Goal: Task Accomplishment & Management: Use online tool/utility

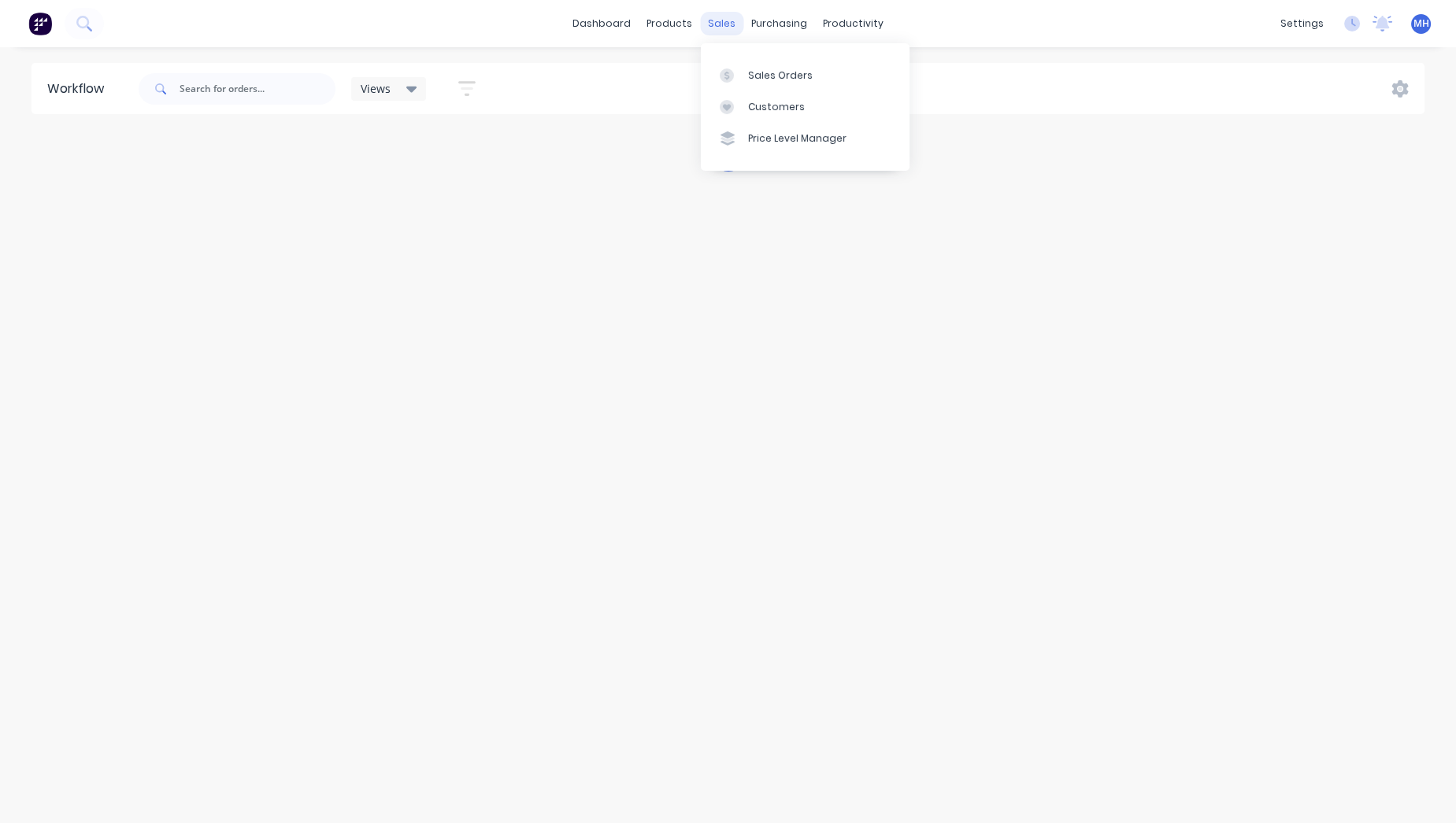
click at [724, 19] on div "sales" at bounding box center [722, 23] width 44 height 23
click at [755, 65] on link "Sales Orders" at bounding box center [805, 74] width 209 height 32
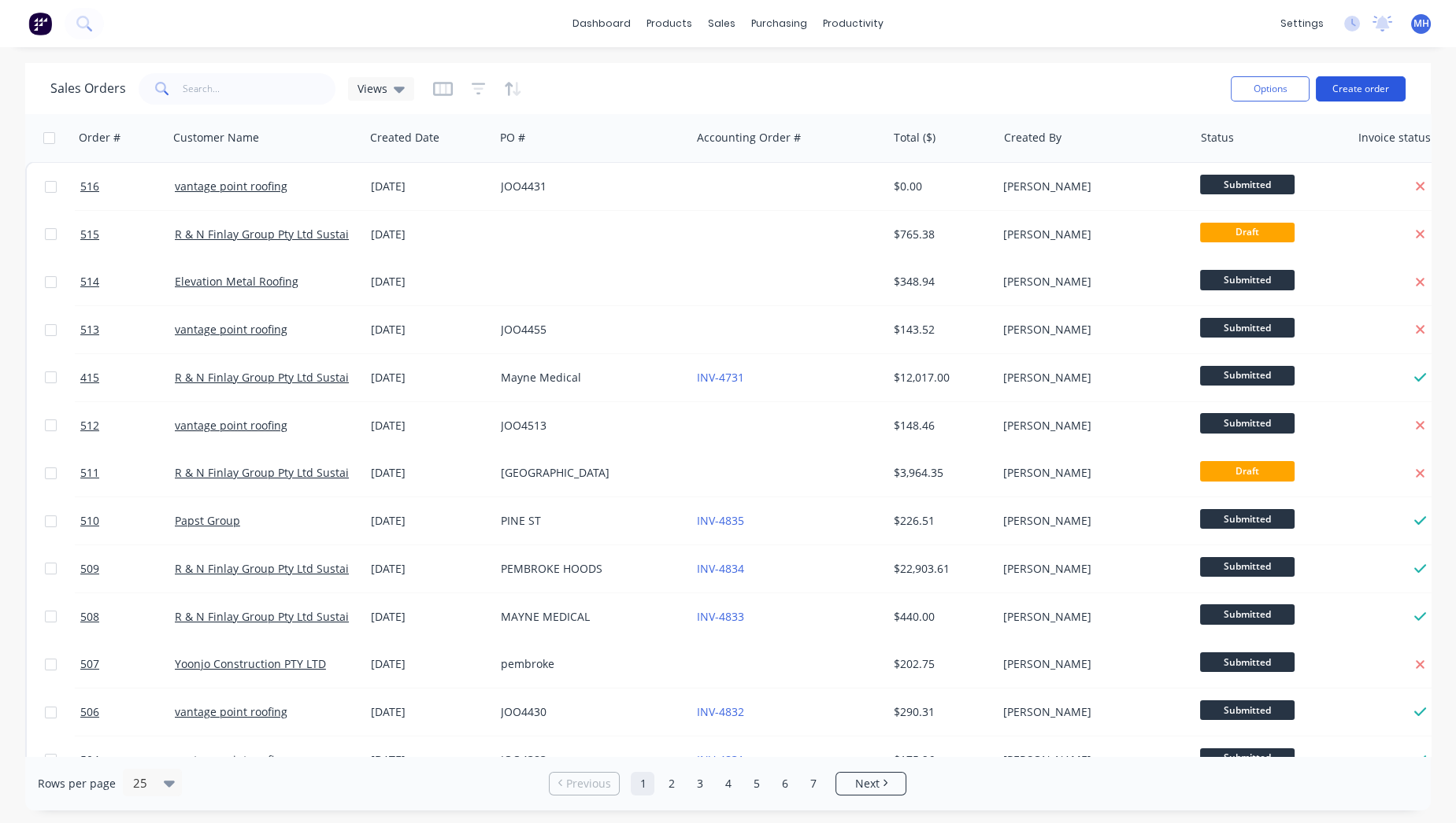
click at [1363, 82] on button "Create order" at bounding box center [1361, 88] width 90 height 25
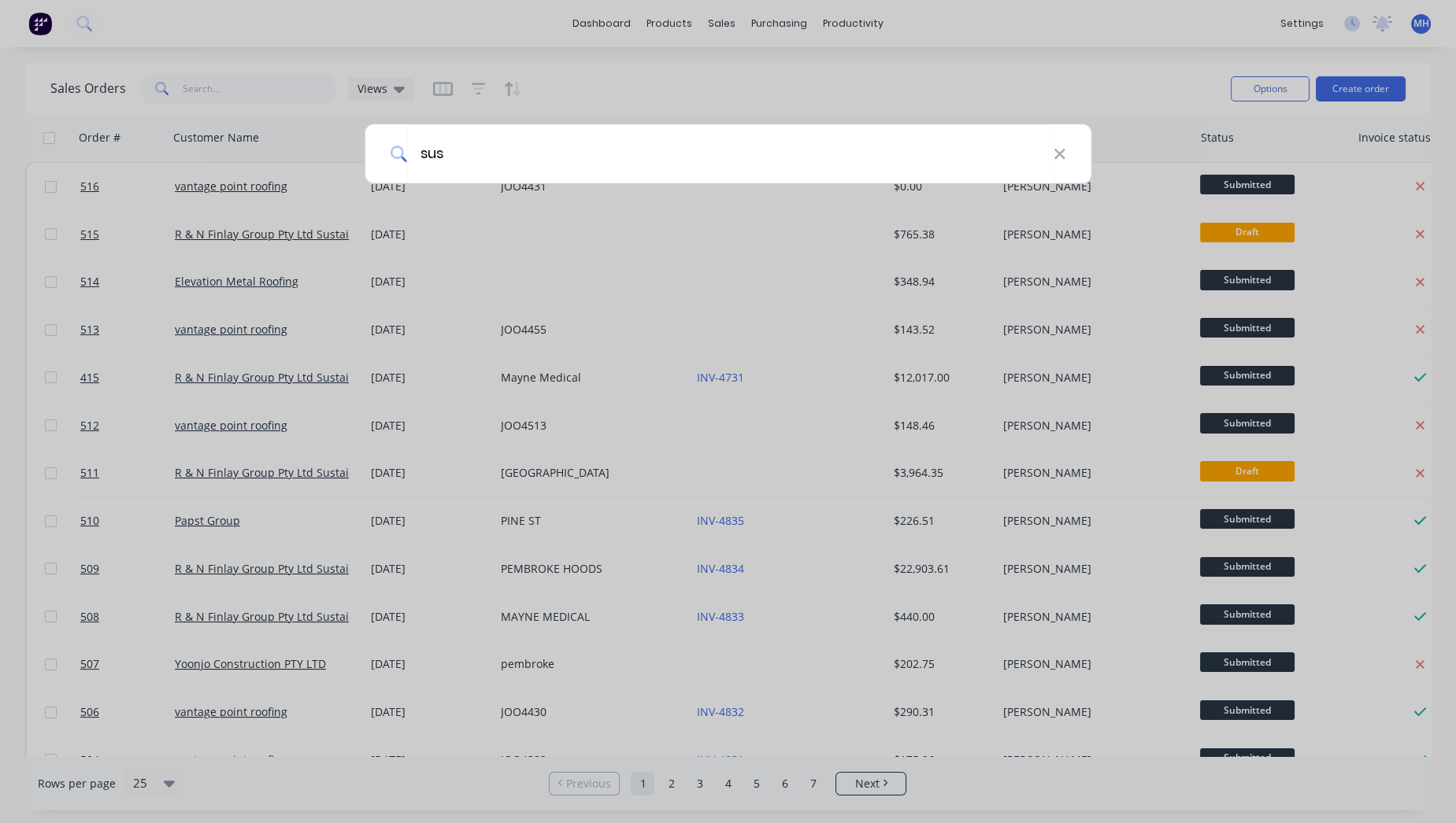
type input "sus"
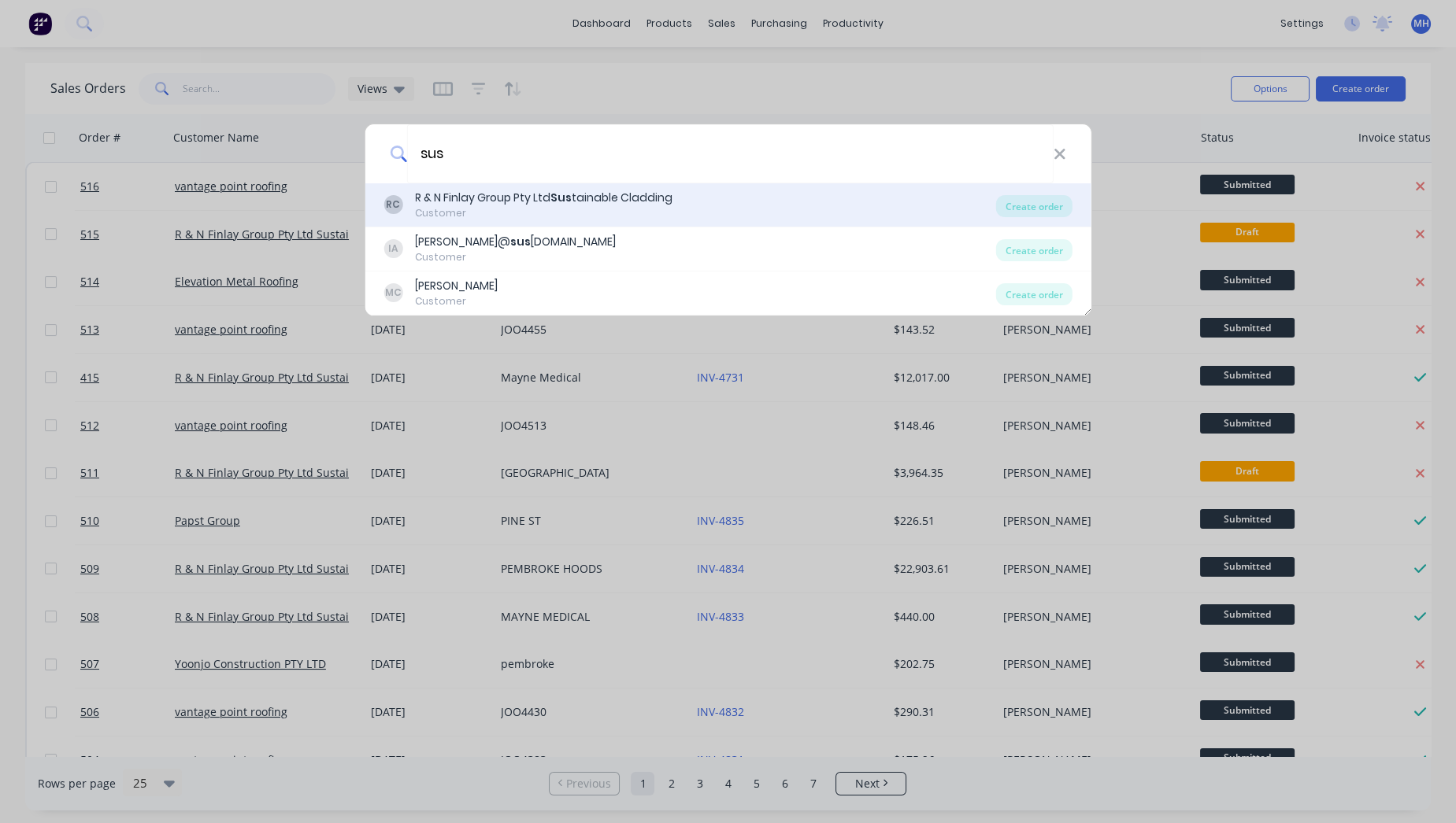
click at [623, 194] on div "R & N Finlay Group Pty Ltd Sus tainable Cladding" at bounding box center [544, 198] width 257 height 16
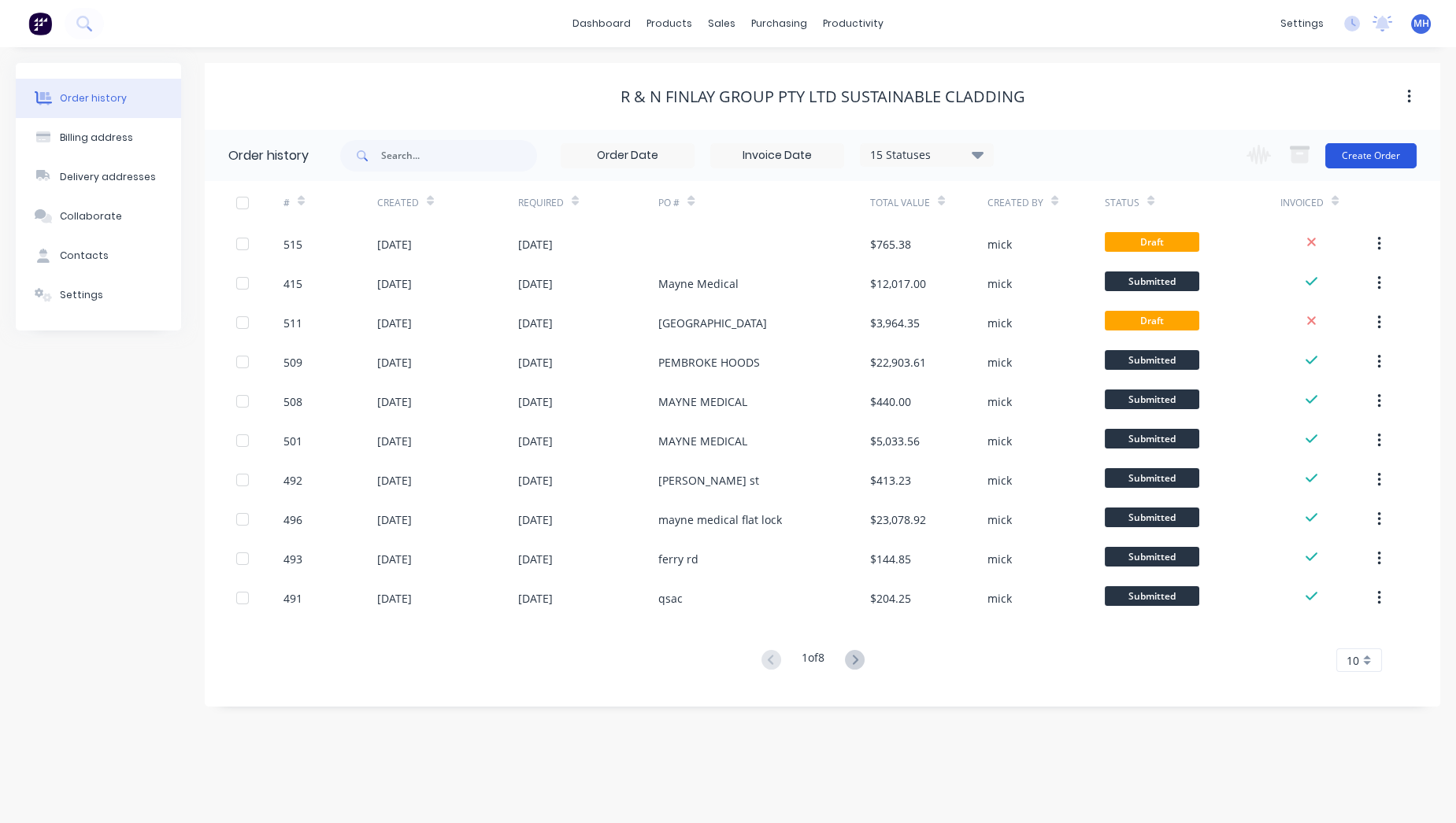
click at [1406, 157] on button "Create Order" at bounding box center [1370, 155] width 91 height 25
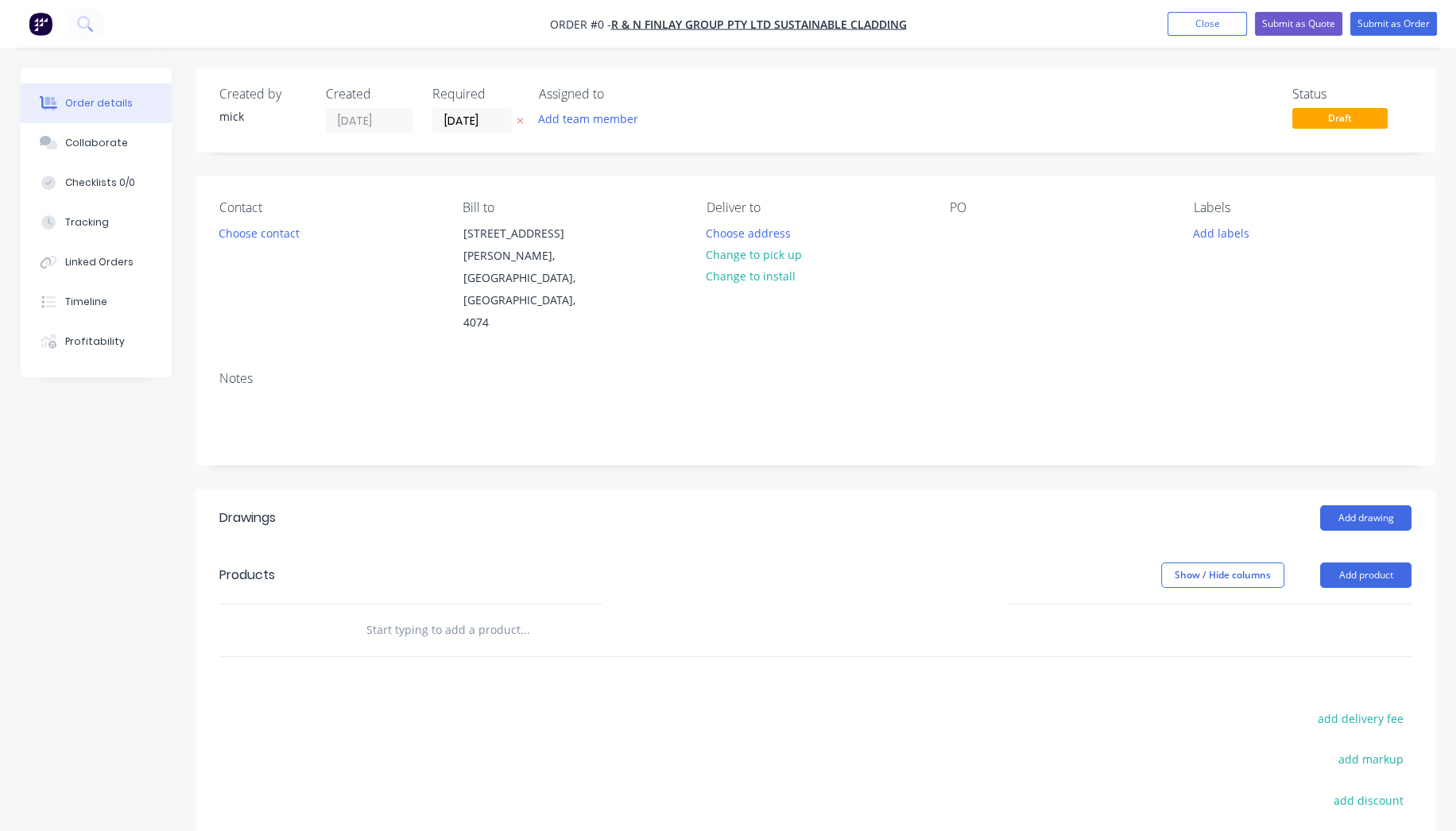
click at [1339, 490] on header "Drawings Add drawing" at bounding box center [815, 518] width 1240 height 57
click at [1384, 505] on button "Add drawing" at bounding box center [1366, 518] width 91 height 25
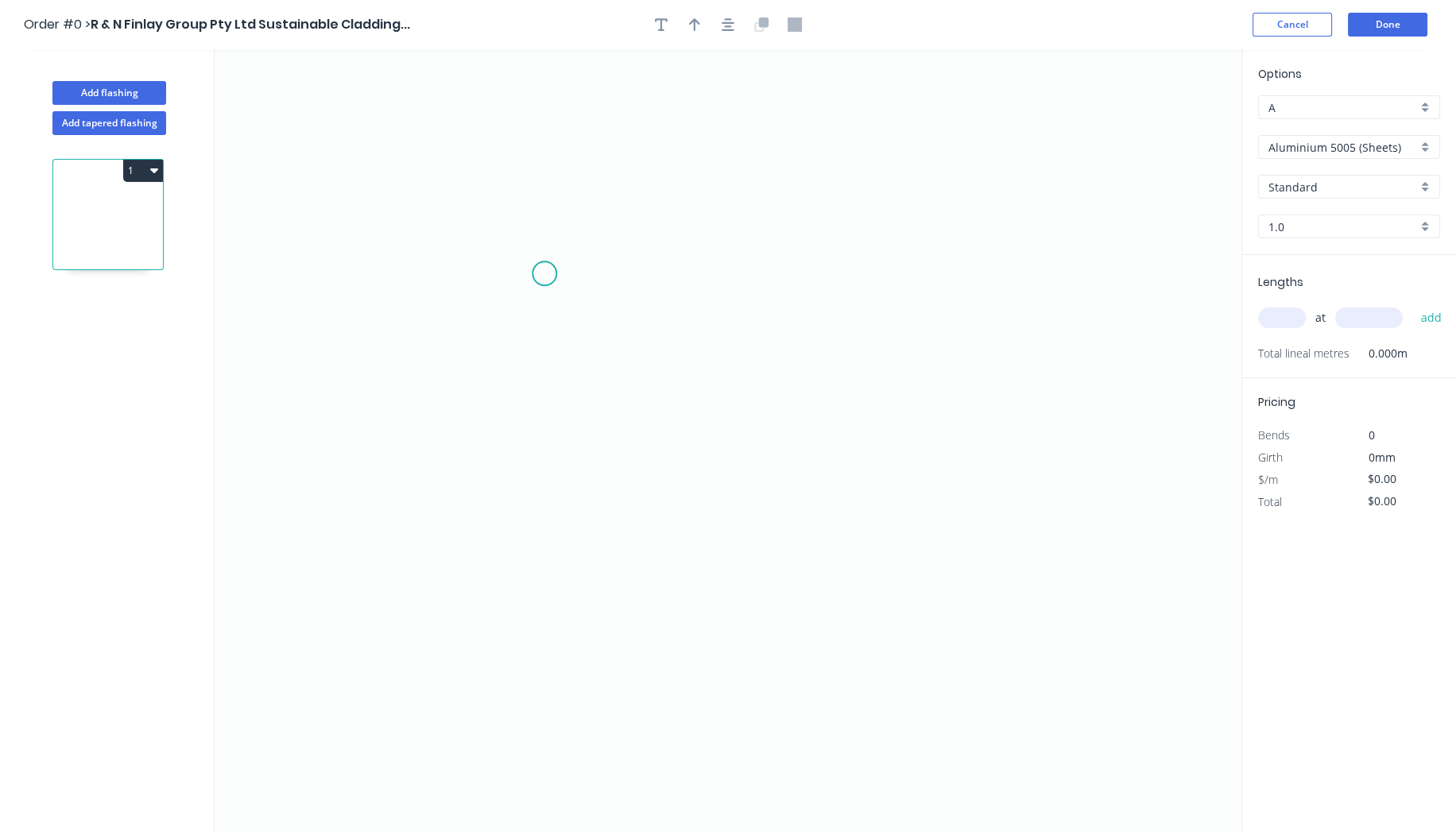
drag, startPoint x: 544, startPoint y: 273, endPoint x: 678, endPoint y: 282, distance: 134.3
click at [564, 273] on icon "0" at bounding box center [728, 440] width 1027 height 782
click at [981, 277] on icon "0 ?" at bounding box center [728, 440] width 1027 height 782
click at [1038, 345] on icon "0 ? ?" at bounding box center [728, 440] width 1027 height 782
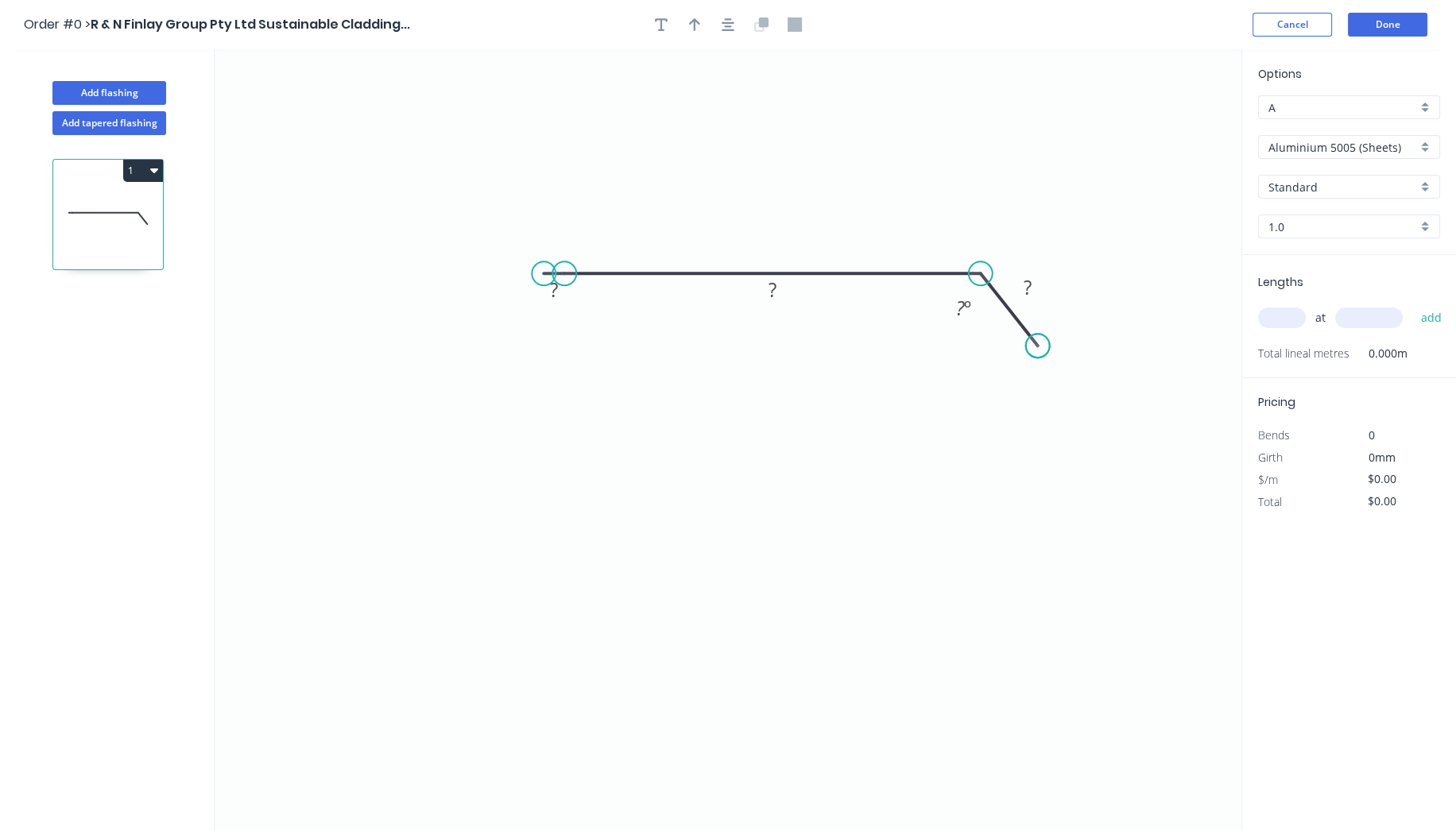
click at [1038, 345] on circle at bounding box center [1038, 345] width 24 height 24
click at [1031, 358] on icon "0 ? ? ? ? º" at bounding box center [728, 440] width 1027 height 782
click at [1031, 358] on circle at bounding box center [1031, 357] width 24 height 24
click at [536, 266] on circle at bounding box center [543, 273] width 24 height 24
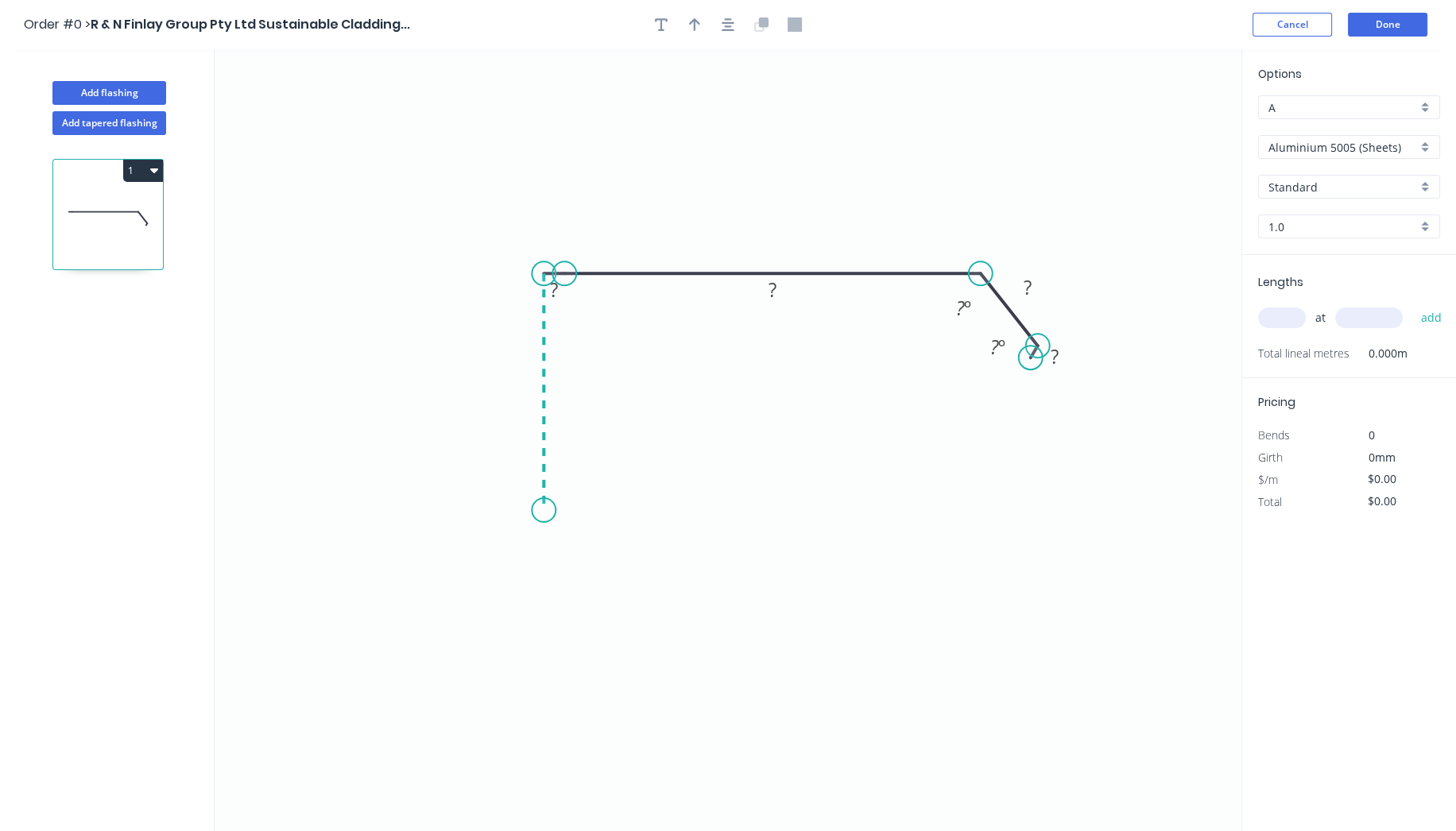
click at [556, 510] on icon "0 ? ? ? ? ? º ? º" at bounding box center [728, 440] width 1027 height 782
click at [620, 514] on icon "0 ? ? ? ? ? ? º ? º" at bounding box center [728, 440] width 1027 height 782
click at [614, 596] on icon "0 ? ? ? ? ? ? ? º ? º" at bounding box center [728, 440] width 1027 height 782
click at [547, 598] on icon "0 ? ? ? ? ? ? ? ? º ? º" at bounding box center [728, 440] width 1027 height 782
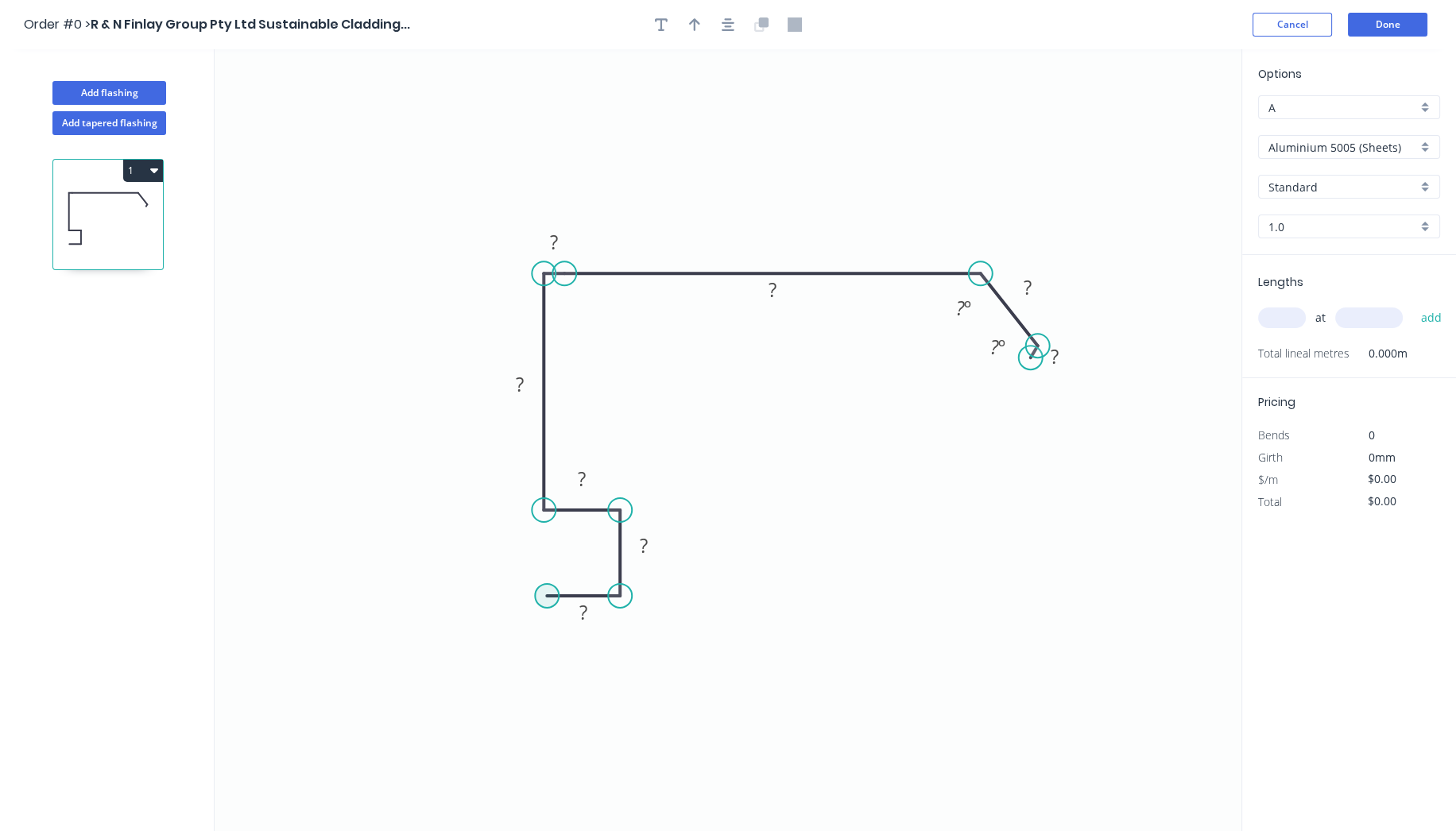
click at [543, 594] on circle at bounding box center [546, 595] width 24 height 24
click at [554, 794] on icon "0 ? ? ? ? ? ? ? ? ? º ? º" at bounding box center [728, 440] width 1027 height 782
click at [572, 793] on icon "0 ? ? ? ? ? ? ? ? ? ? º ? º" at bounding box center [728, 440] width 1027 height 782
click at [572, 744] on icon at bounding box center [572, 769] width 0 height 50
click at [785, 748] on icon "0 ? ? ? ? ? ? ? ? ? ? ? ? º ? º" at bounding box center [728, 440] width 1027 height 782
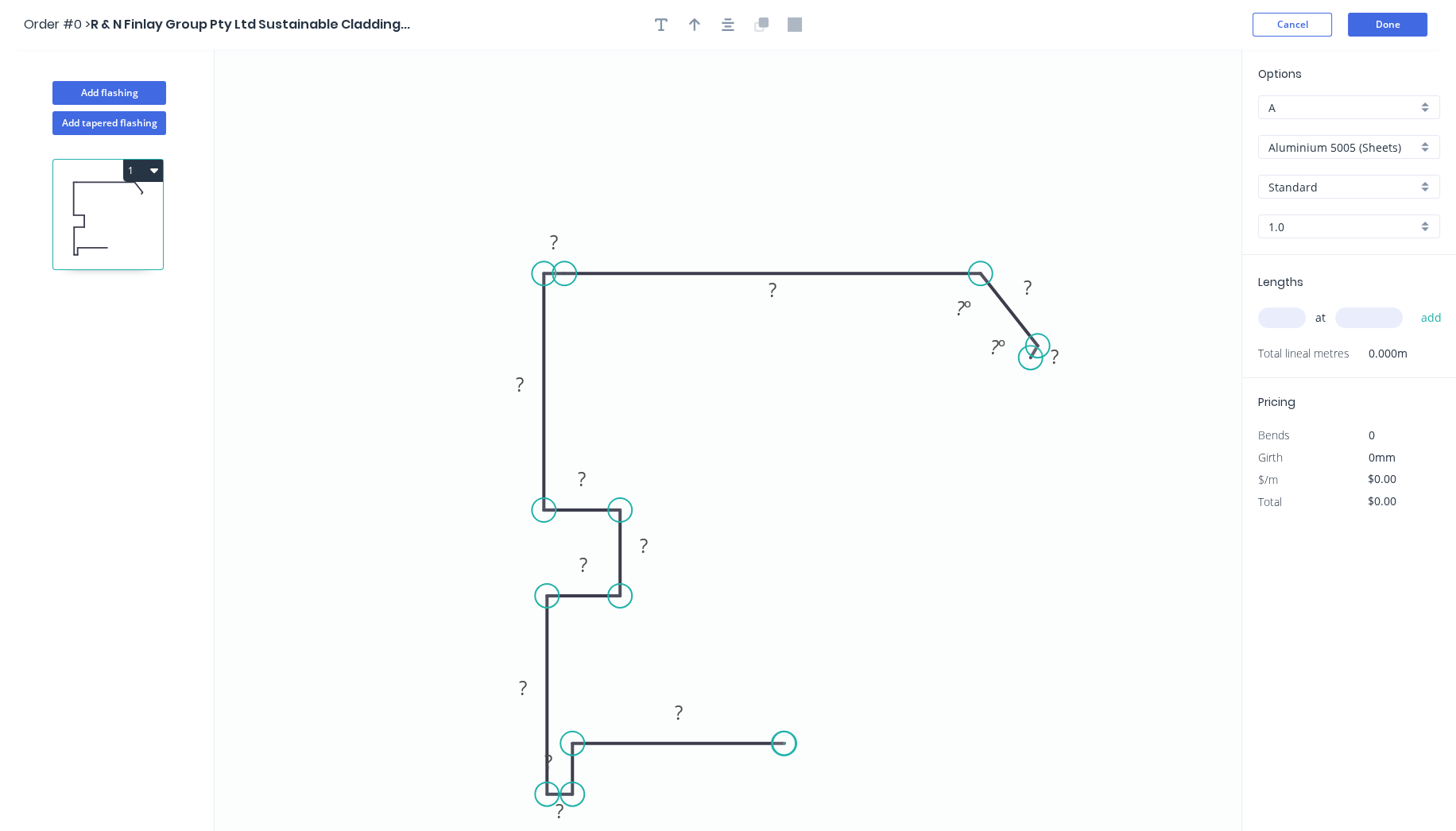
click at [785, 748] on circle at bounding box center [784, 744] width 24 height 24
click at [995, 348] on div "Hide angle" at bounding box center [1049, 353] width 160 height 33
click at [1027, 409] on div "Hide angle" at bounding box center [1072, 407] width 160 height 33
drag, startPoint x: 528, startPoint y: 762, endPoint x: 347, endPoint y: 694, distance: 193.4
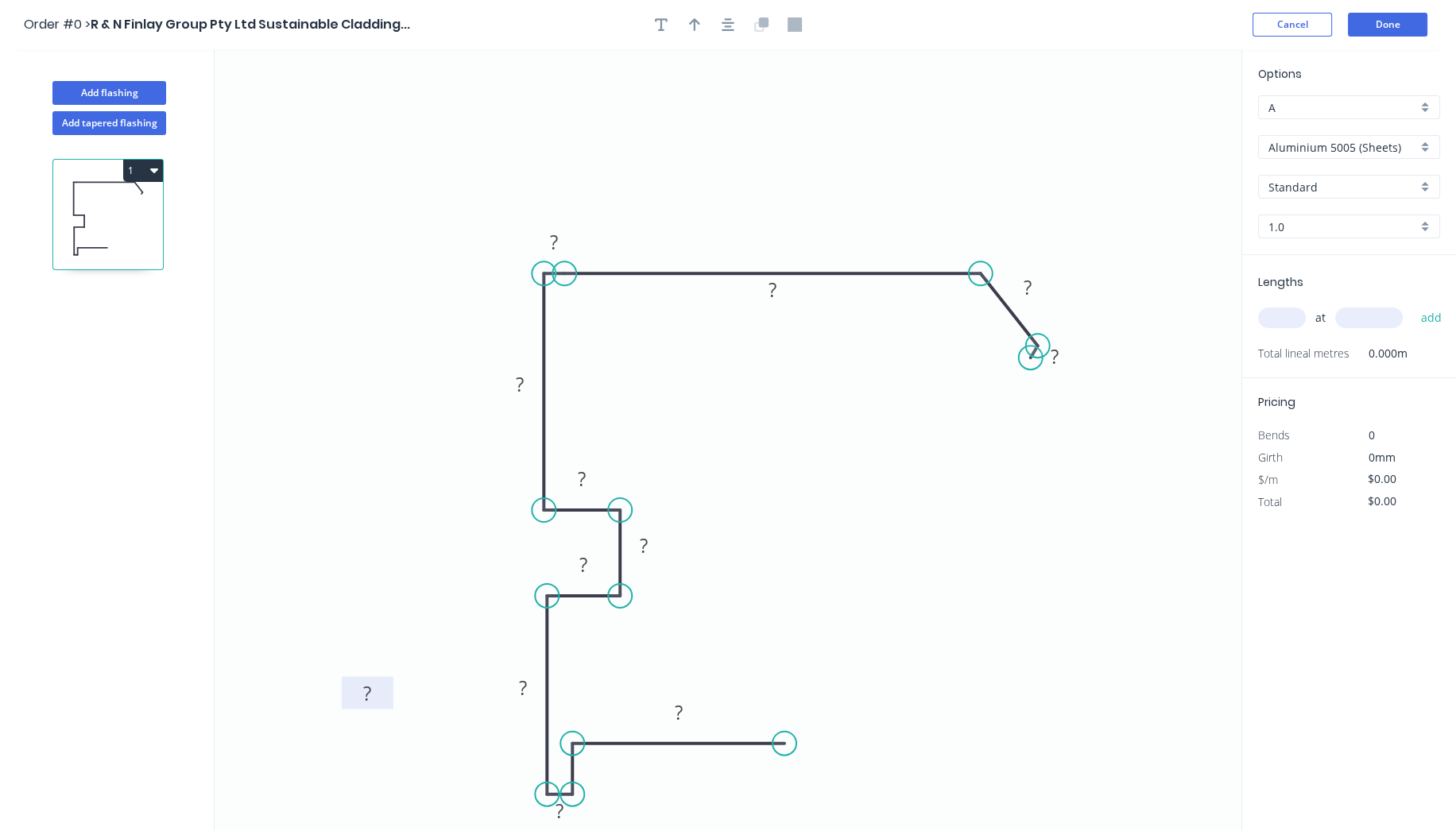
click at [347, 694] on rect at bounding box center [367, 693] width 51 height 33
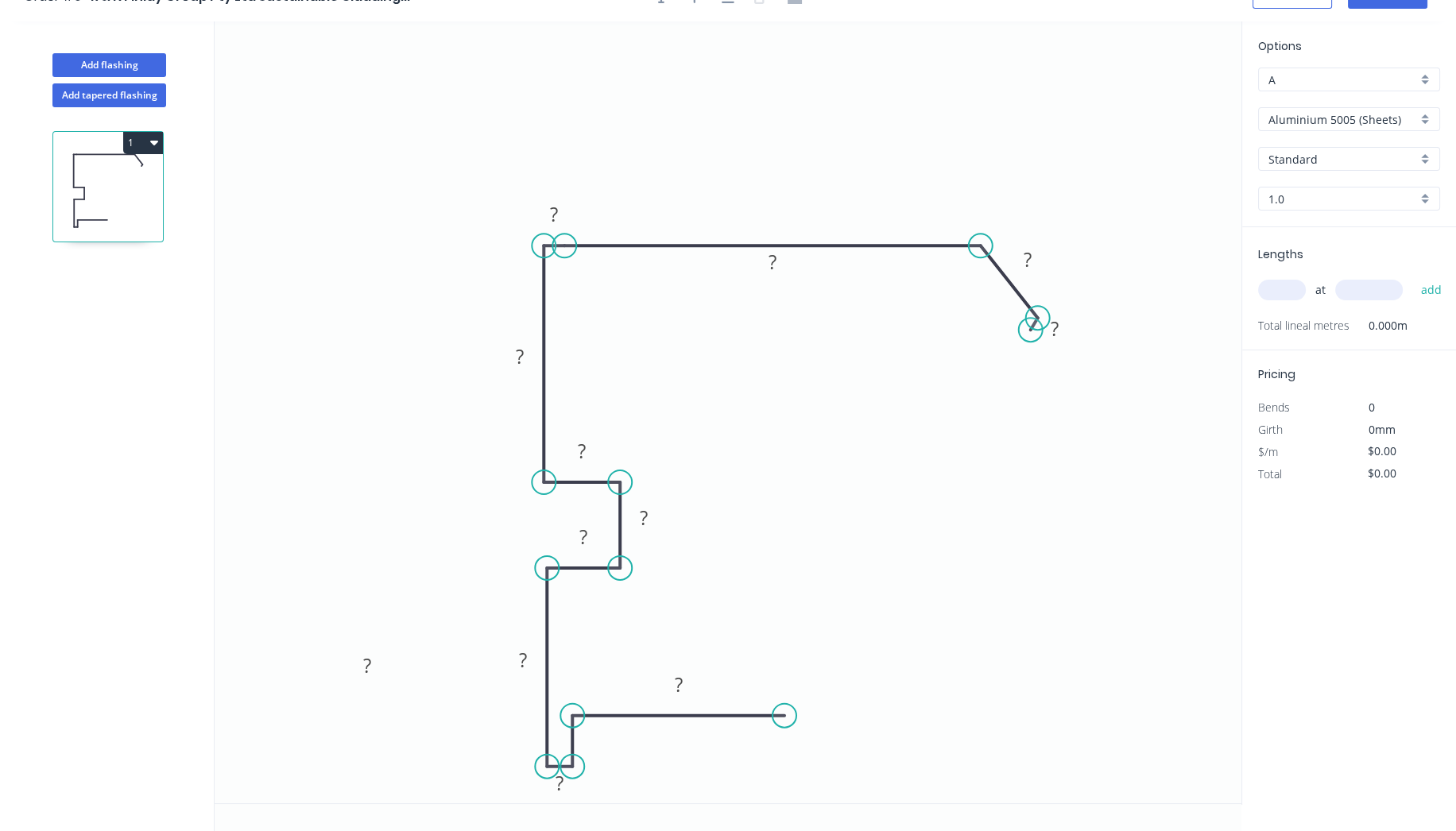
scroll to position [27, 0]
click at [411, 692] on div "Hide measurement" at bounding box center [452, 691] width 160 height 33
click at [1072, 344] on div "Hide measurement" at bounding box center [1136, 353] width 160 height 33
click at [1034, 255] on rect at bounding box center [1027, 261] width 32 height 22
click at [783, 259] on rect at bounding box center [773, 264] width 32 height 22
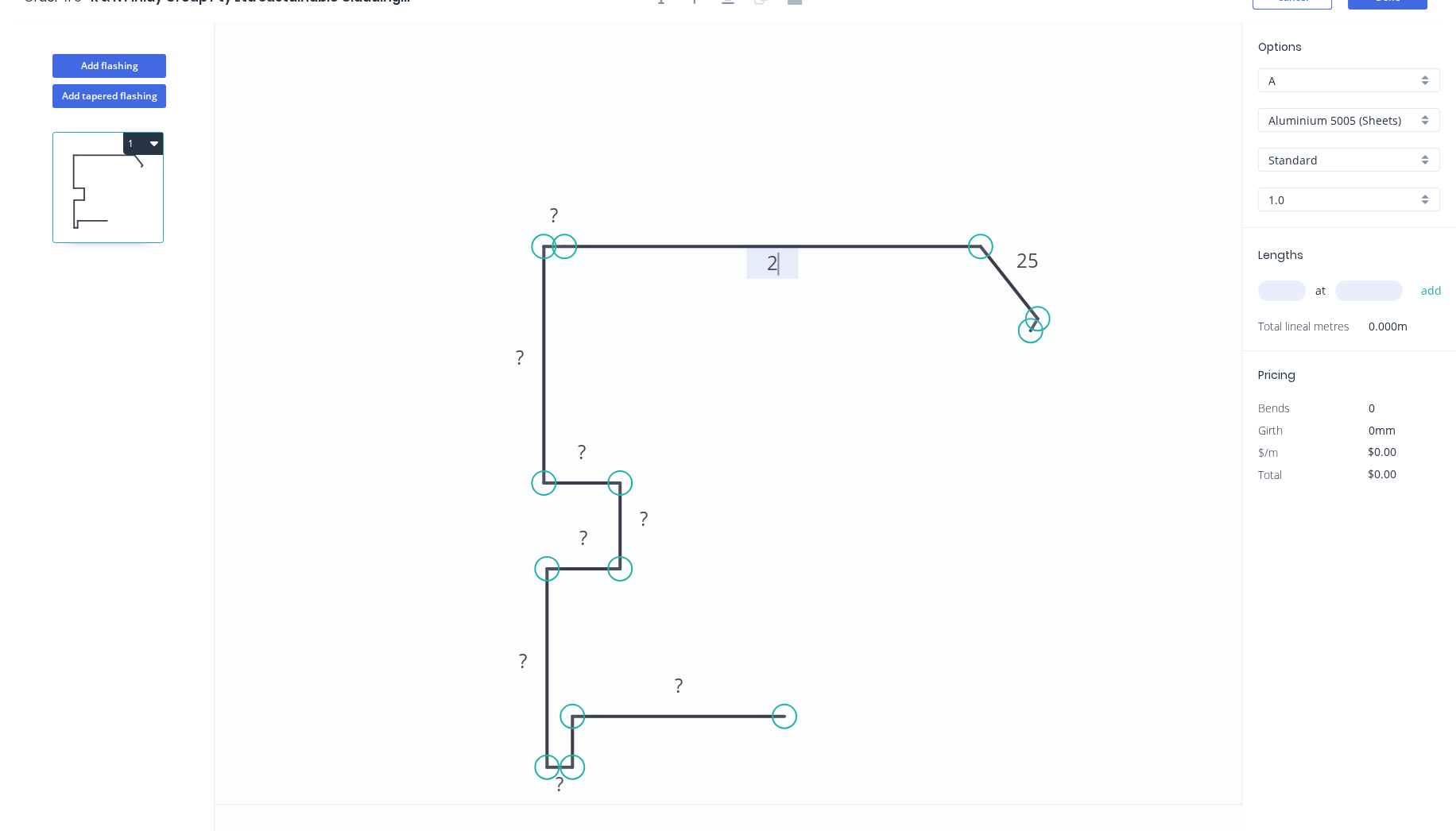
click at [920, 75] on icon "0 ? ? ? ? ? ? ? ? 25 2" at bounding box center [728, 413] width 1027 height 782
click at [787, 270] on rect at bounding box center [773, 264] width 32 height 22
click at [555, 214] on div "Hide measurement" at bounding box center [629, 222] width 160 height 33
click at [519, 364] on tspan "?" at bounding box center [520, 357] width 8 height 26
click at [583, 453] on tspan "?" at bounding box center [582, 451] width 8 height 26
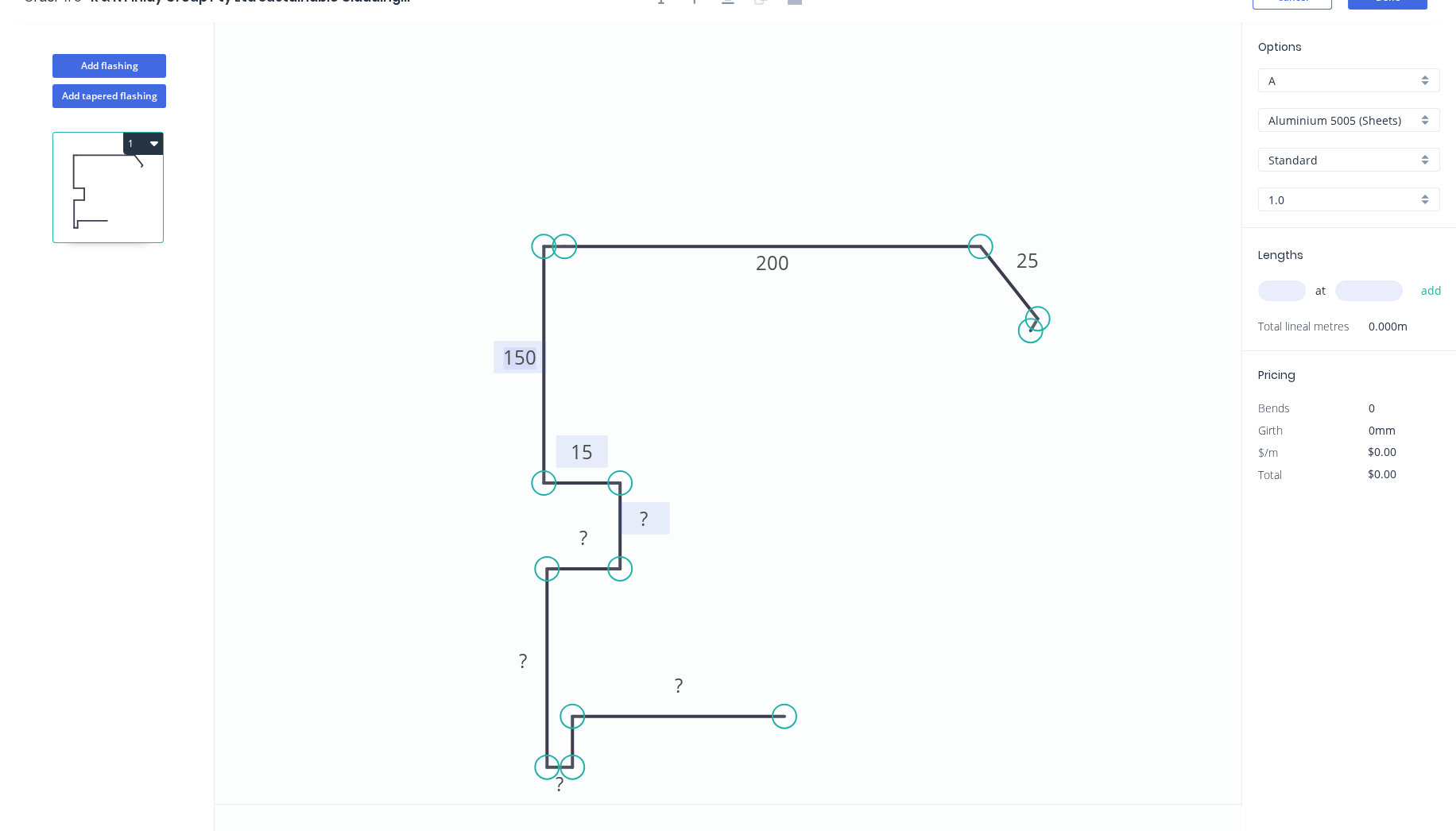
click at [656, 518] on rect at bounding box center [643, 519] width 32 height 22
click at [589, 542] on rect at bounding box center [583, 538] width 32 height 22
click at [532, 645] on rect at bounding box center [523, 660] width 51 height 33
click at [526, 666] on tspan "?" at bounding box center [523, 660] width 8 height 26
click at [597, 794] on div "Hide measurement" at bounding box center [644, 801] width 160 height 33
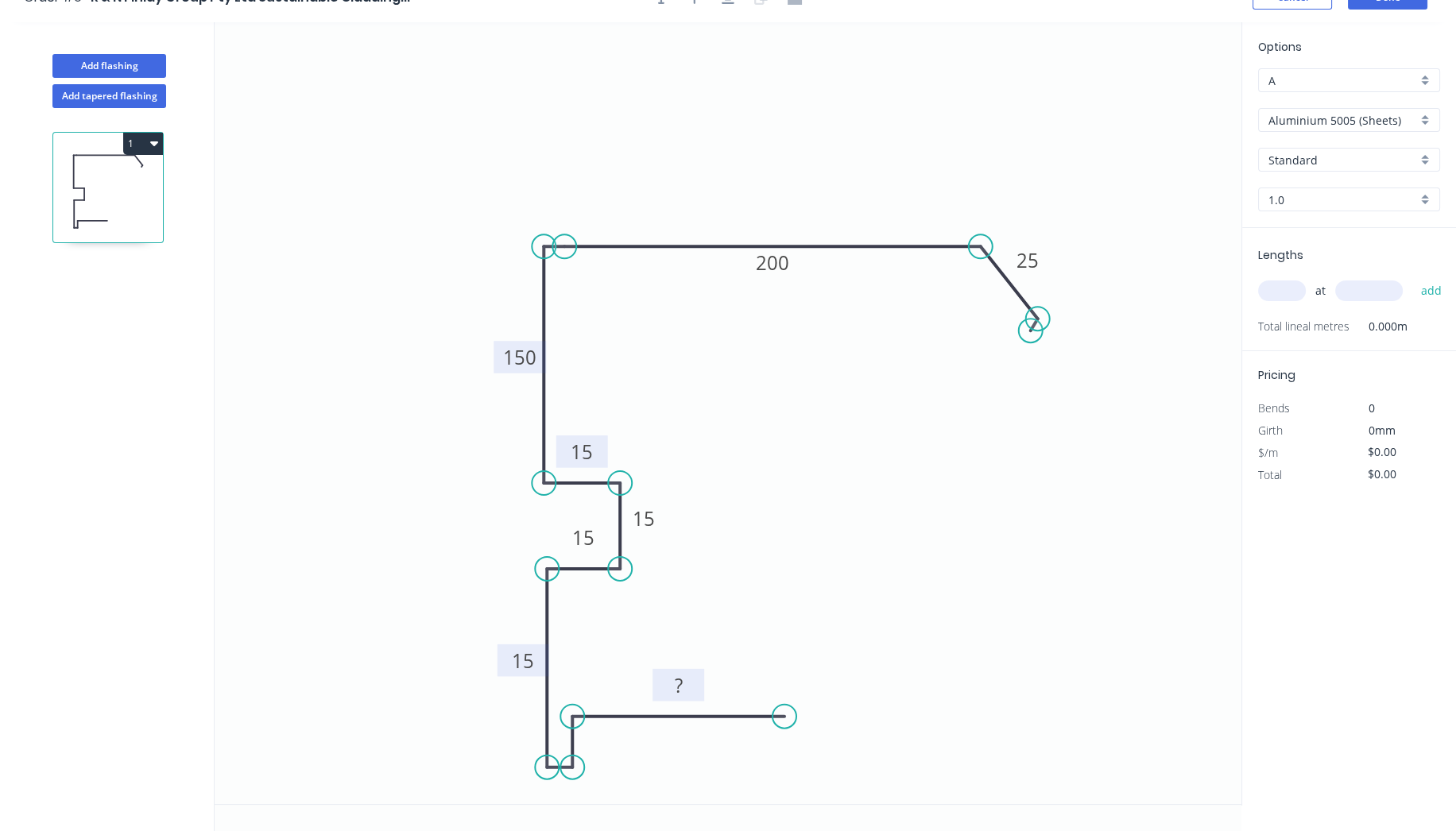
click at [697, 693] on rect at bounding box center [678, 686] width 51 height 33
click at [686, 687] on rect at bounding box center [679, 686] width 32 height 22
drag, startPoint x: 1025, startPoint y: 687, endPoint x: 1036, endPoint y: 660, distance: 29.2
click at [1027, 683] on icon "0 15 50 15 15 150 15 25 200" at bounding box center [728, 413] width 1027 height 782
click at [1400, 114] on input "Aluminium 5005 (Sheets)" at bounding box center [1343, 120] width 149 height 16
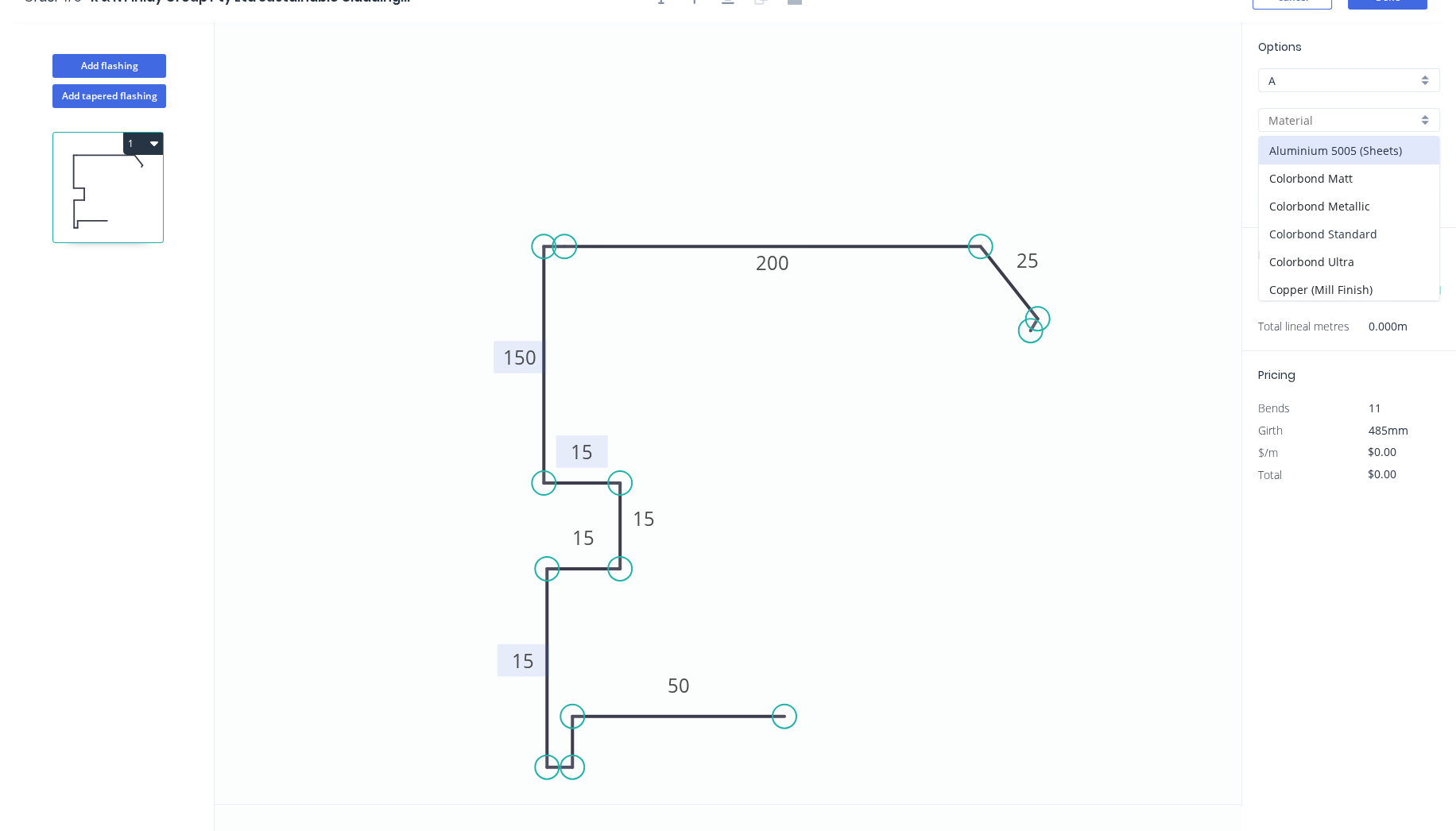
click at [1359, 221] on div "Colorbond Standard" at bounding box center [1349, 234] width 180 height 28
type input "Colorbond Standard"
type input "Basalt"
type input "0.55"
type input "$29.45"
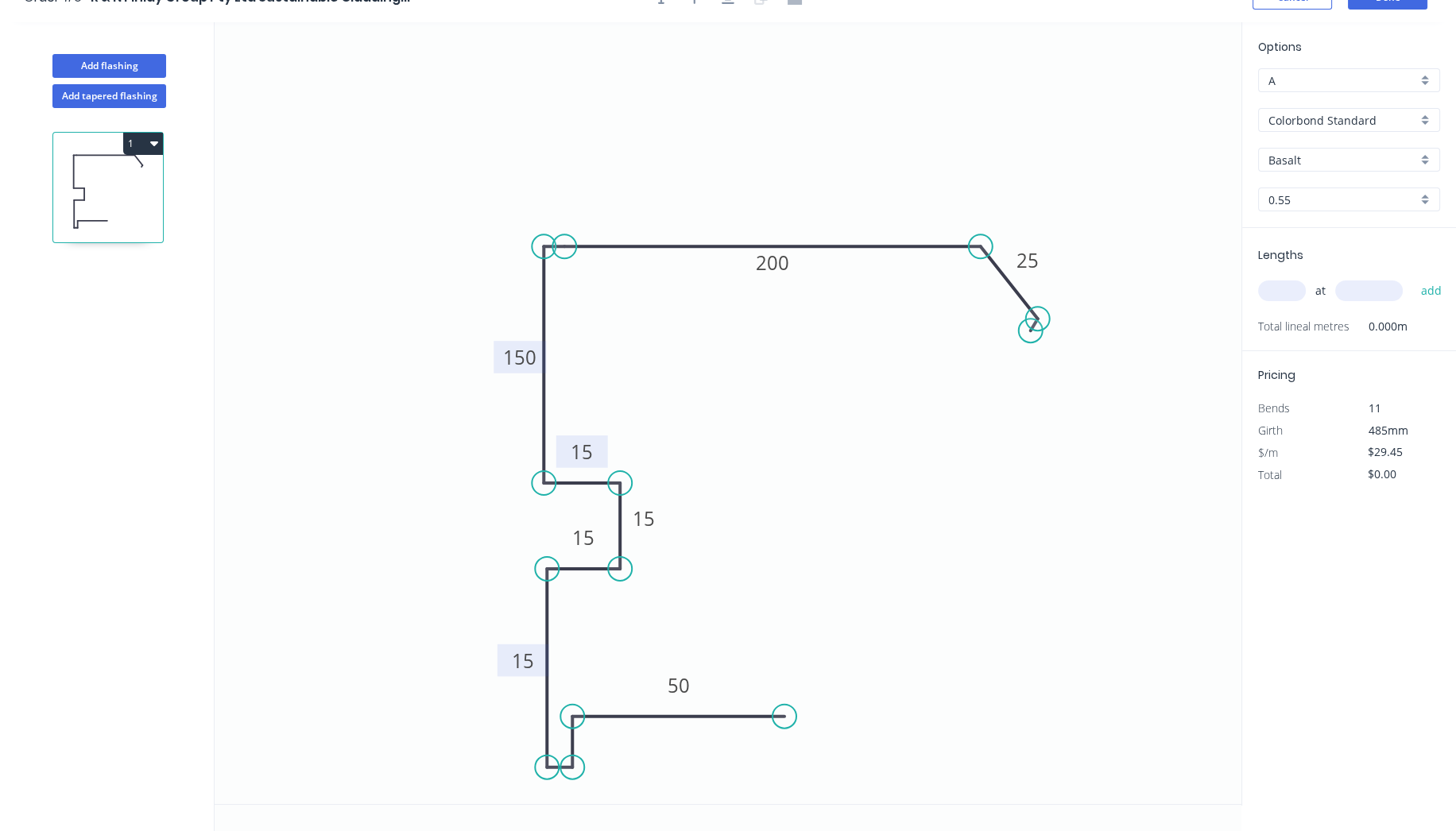
click at [1328, 158] on input "Basalt" at bounding box center [1343, 160] width 149 height 16
click at [1312, 296] on div "Deep Ocean" at bounding box center [1349, 301] width 180 height 28
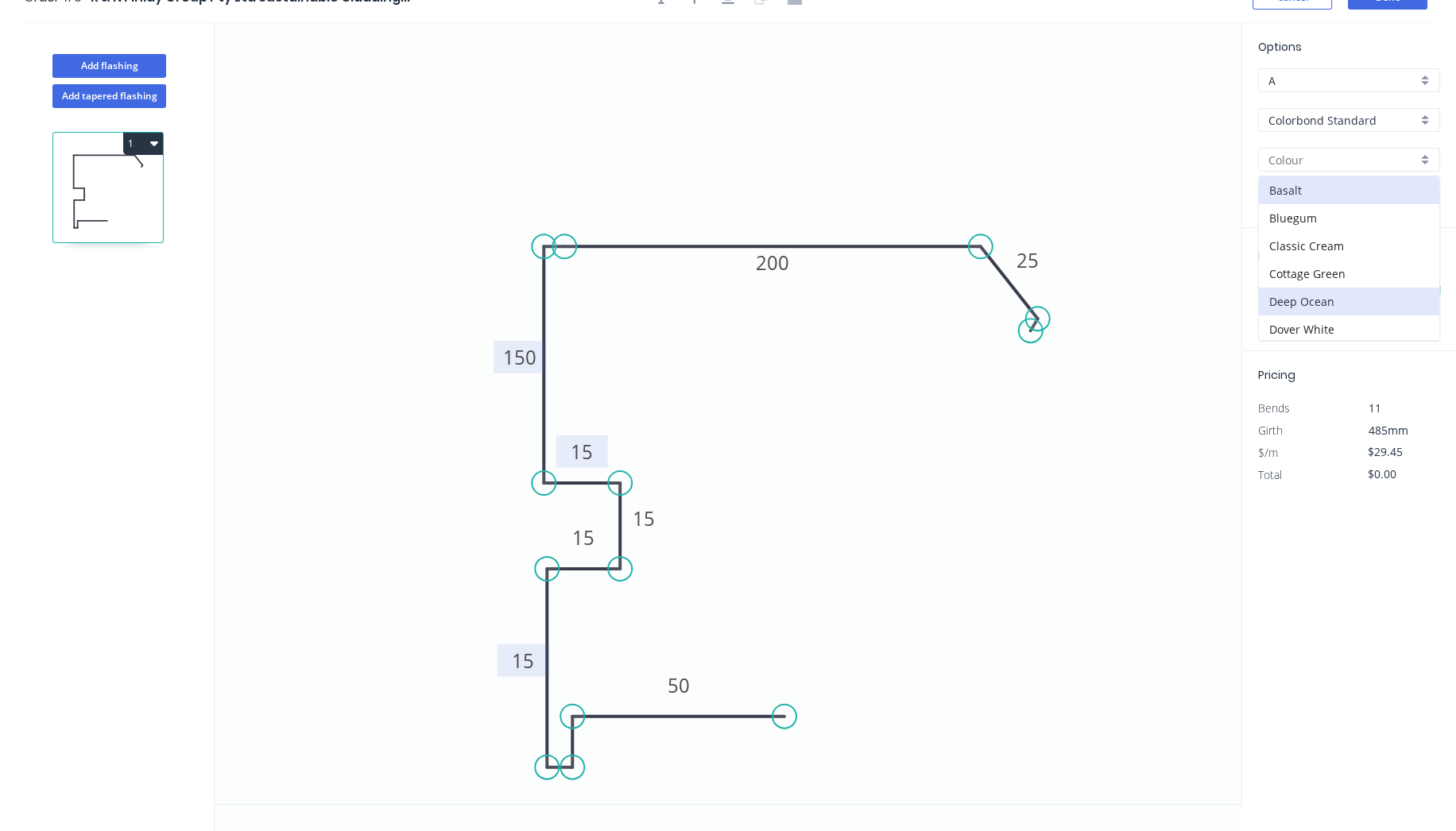
type input "Deep Ocean"
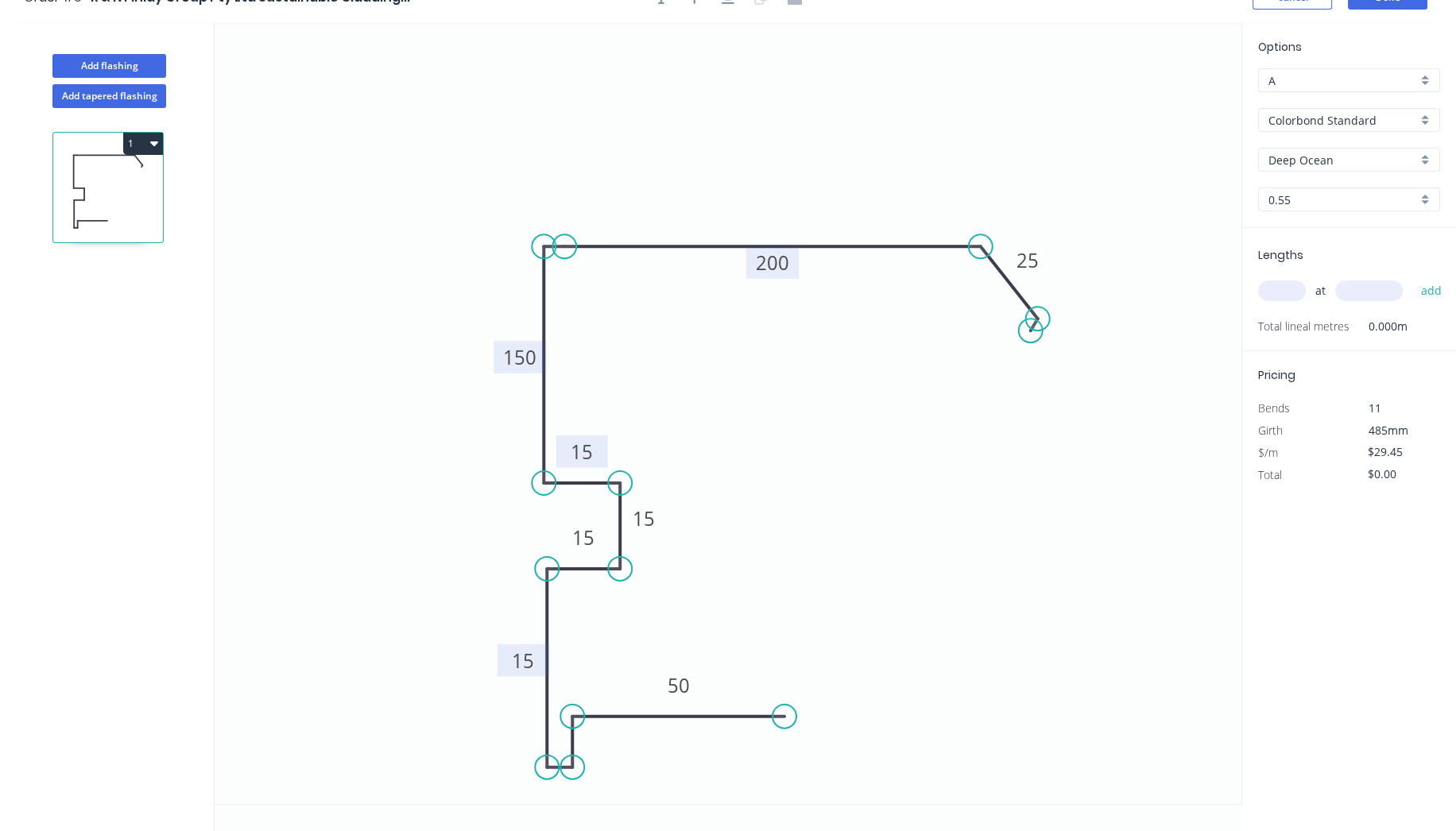
click at [783, 264] on tspan "200" at bounding box center [773, 263] width 33 height 26
click at [1010, 27] on icon "0 15 50 15 15 150 15 25 300" at bounding box center [728, 413] width 1027 height 782
type input "$31.71"
drag, startPoint x: 572, startPoint y: 740, endPoint x: 556, endPoint y: 740, distance: 16.0
click at [558, 740] on icon at bounding box center [558, 742] width 0 height 51
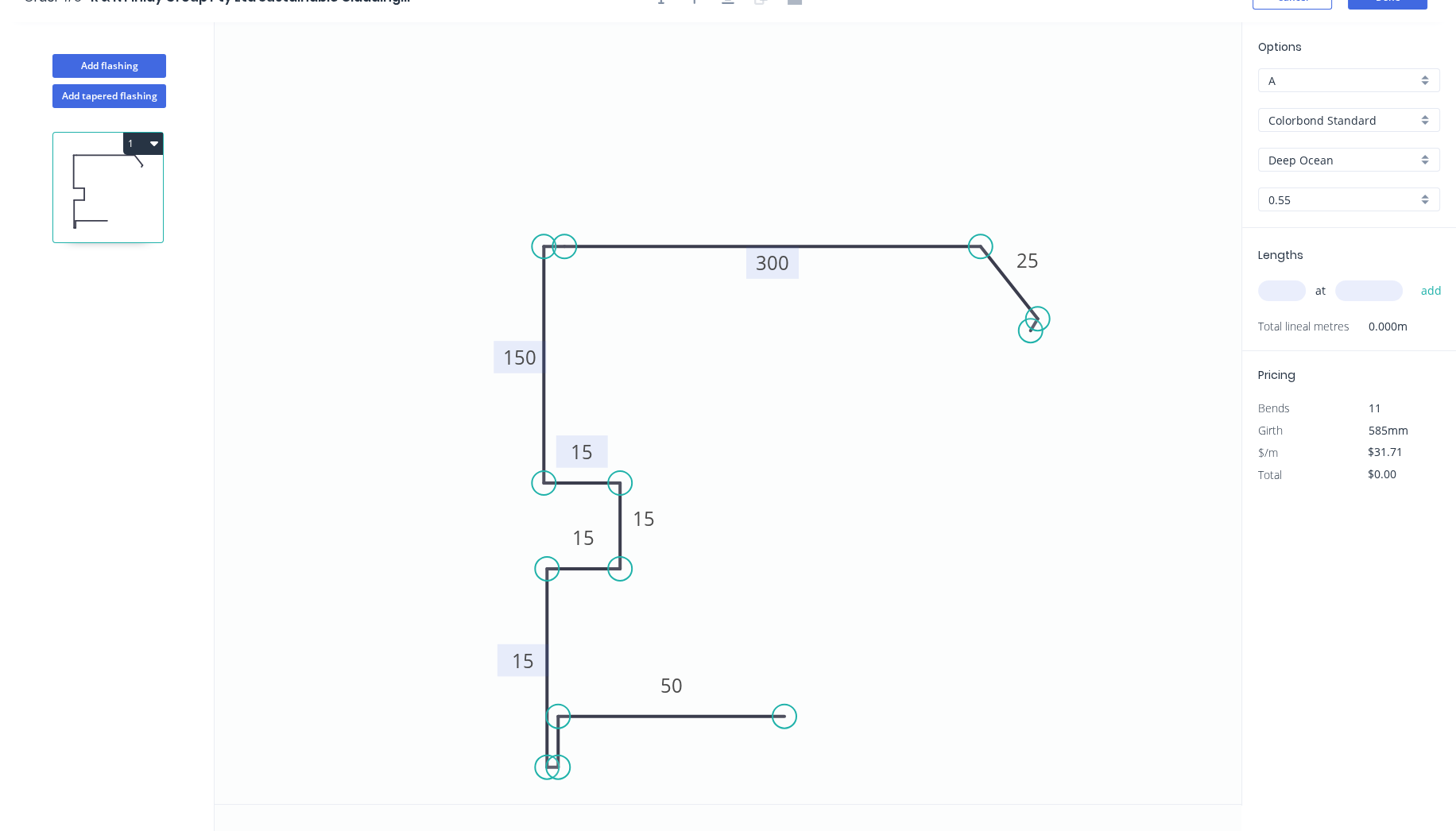
click at [904, 527] on icon "0 15 50 15 15 150 15 25 300" at bounding box center [728, 413] width 1027 height 782
click at [906, 527] on icon "0 15 50 15 15 150 15 25 300" at bounding box center [728, 413] width 1027 height 782
